Goal: Task Accomplishment & Management: Manage account settings

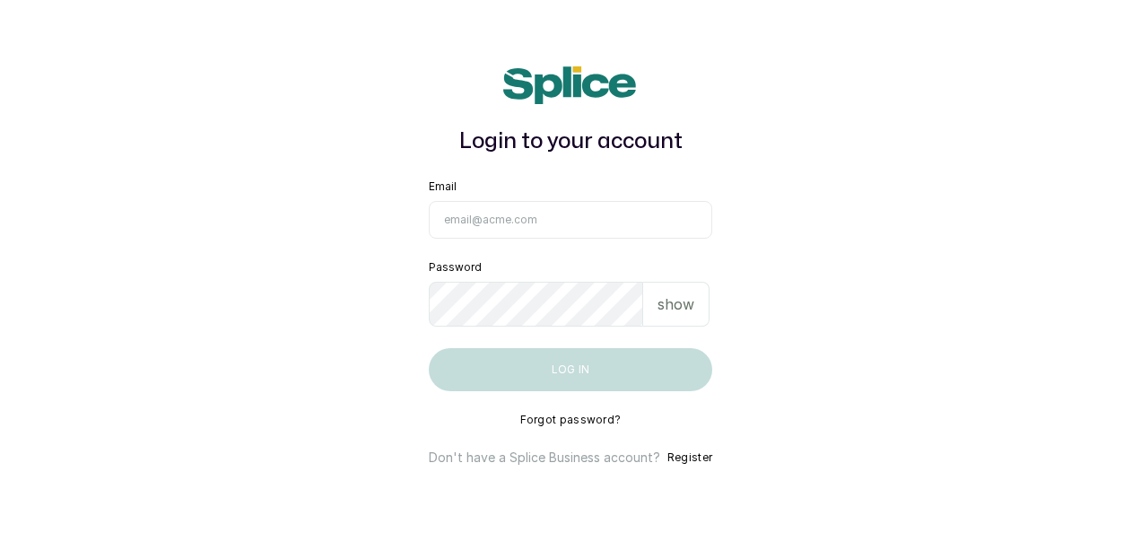
type input "maryamolawoyin21@gmail.com"
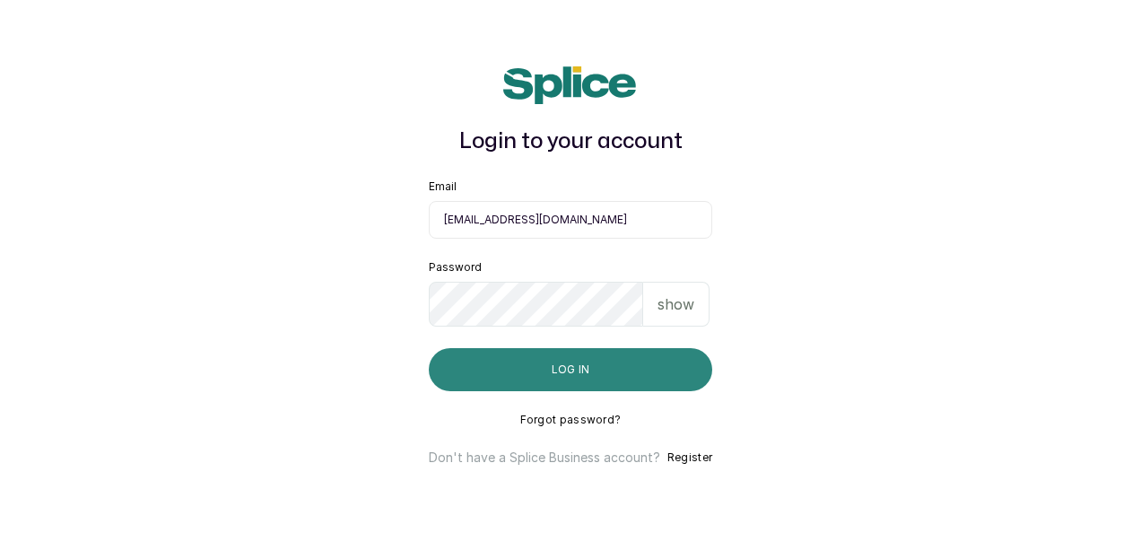
click at [599, 368] on button "Log in" at bounding box center [571, 369] width 284 height 43
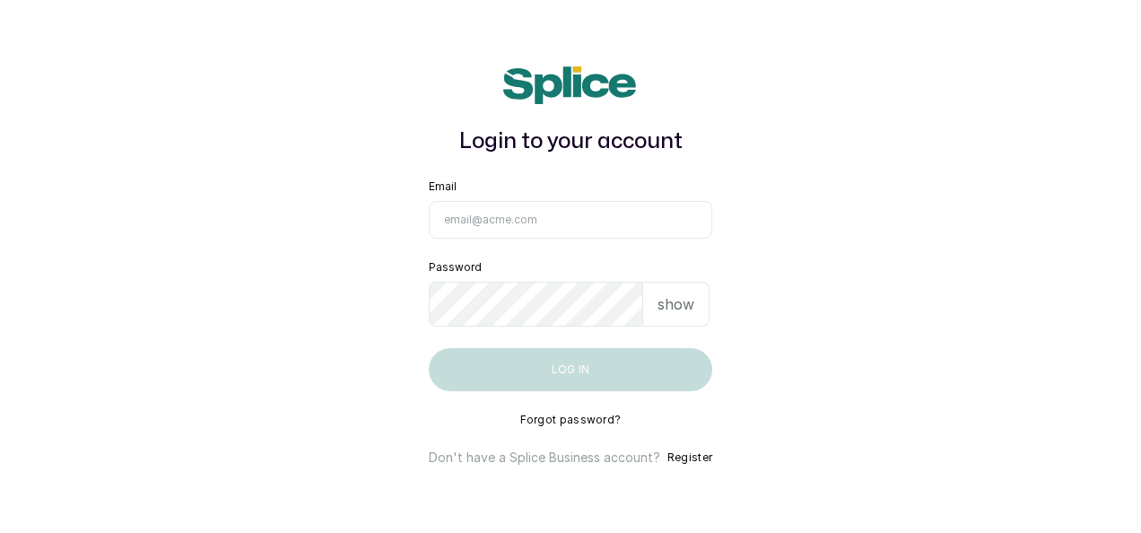
type input "[EMAIL_ADDRESS][DOMAIN_NAME]"
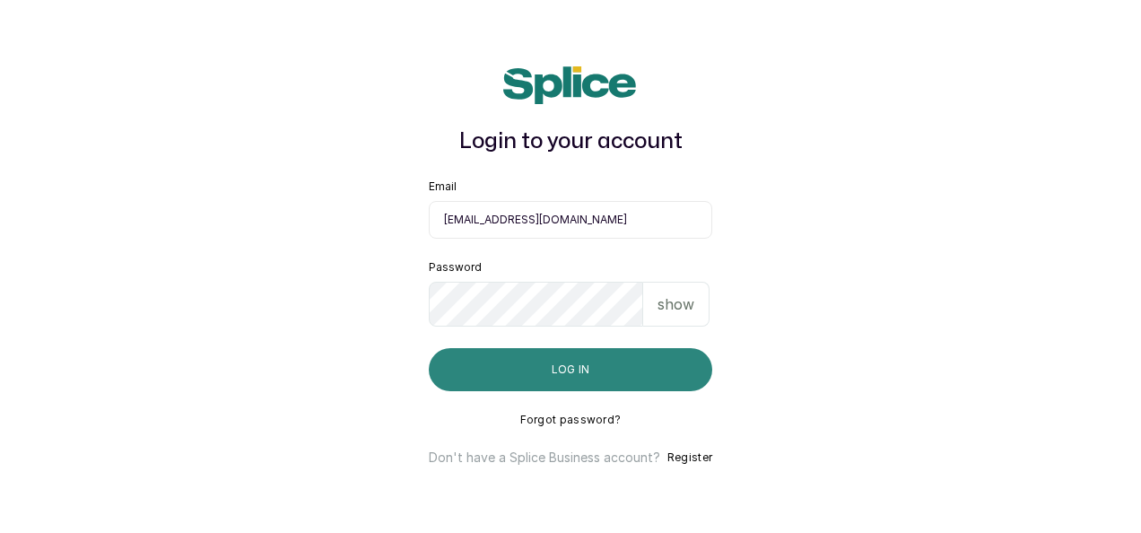
click at [593, 374] on button "Log in" at bounding box center [571, 369] width 284 height 43
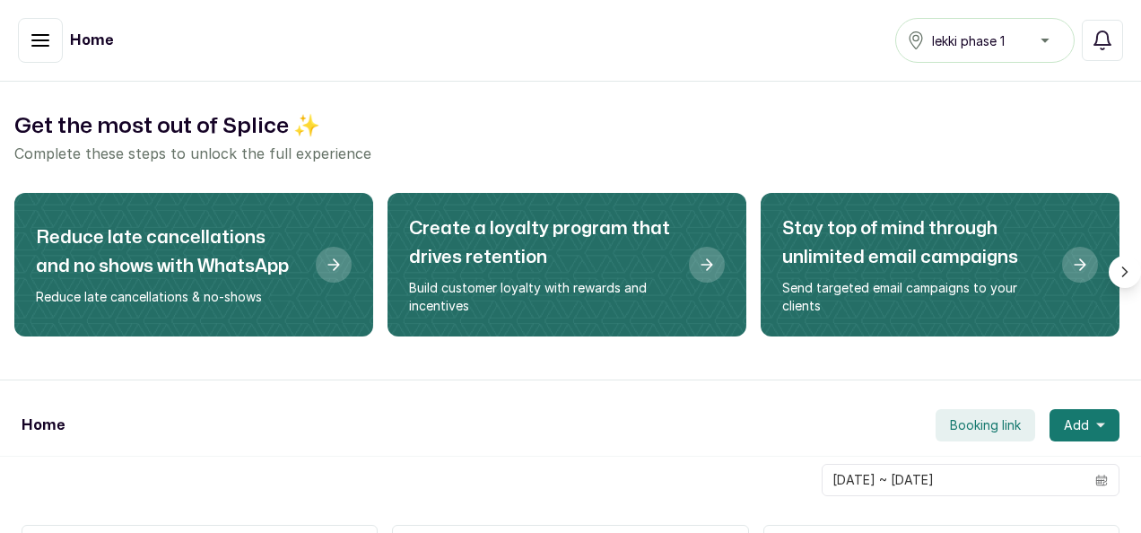
click at [41, 31] on icon "button" at bounding box center [41, 41] width 22 height 22
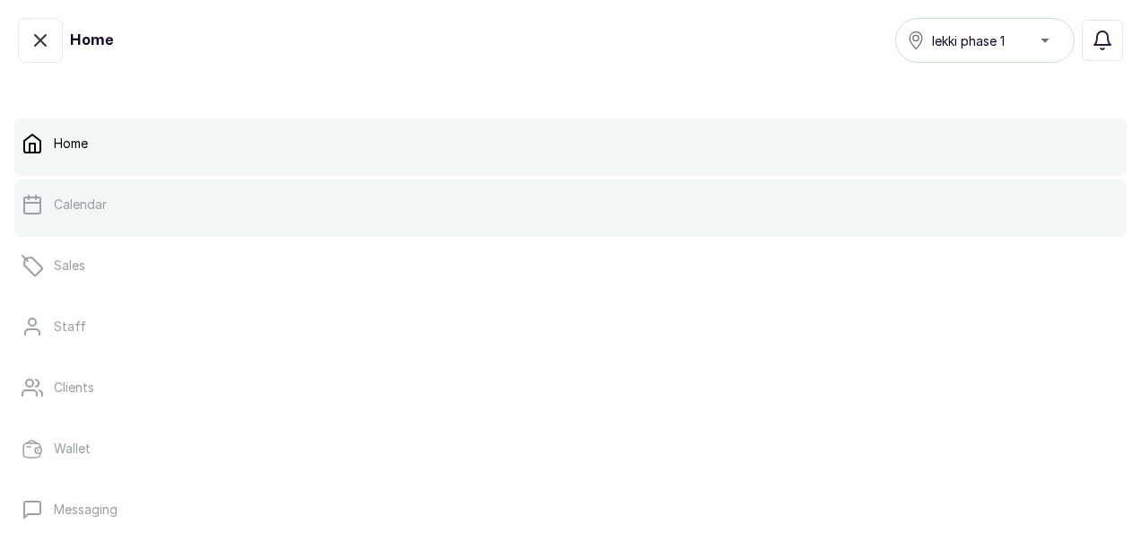
click at [84, 193] on link "Calendar" at bounding box center [570, 204] width 1113 height 50
